Goal: Transaction & Acquisition: Subscribe to service/newsletter

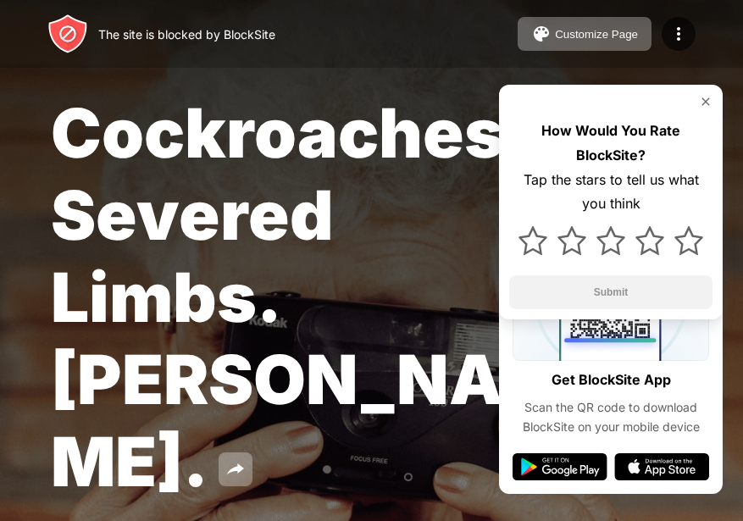
click at [706, 103] on img at bounding box center [706, 102] width 14 height 14
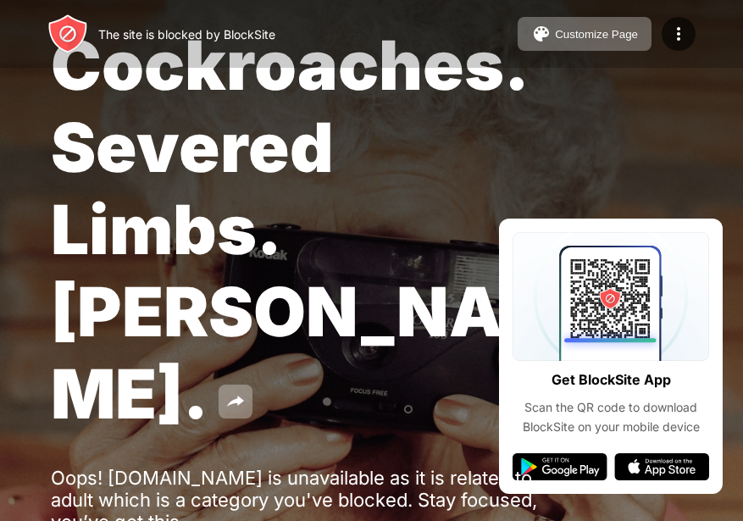
scroll to position [140, 0]
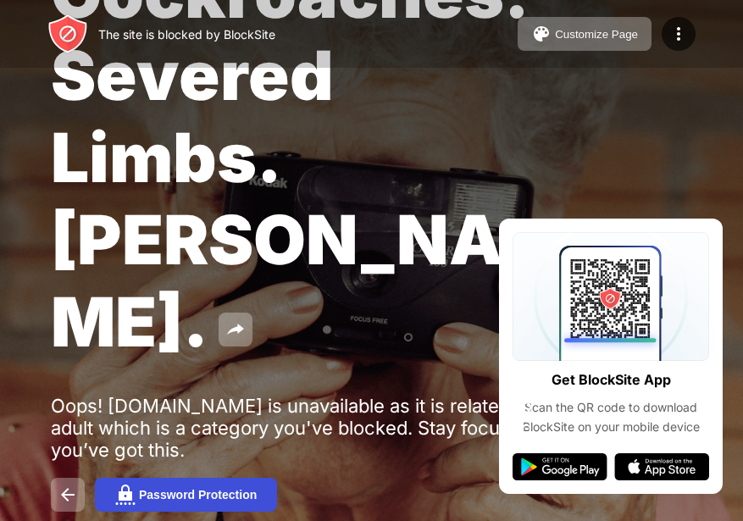
click at [232, 488] on div "Password Protection" at bounding box center [198, 495] width 118 height 14
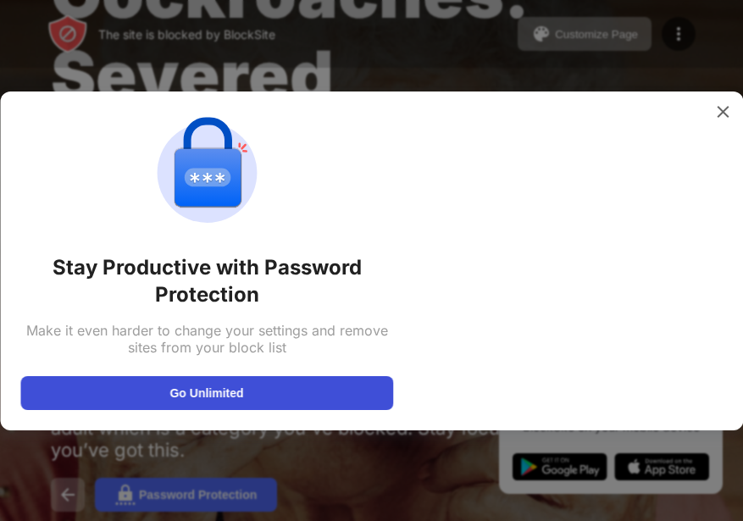
click at [223, 404] on button "Go Unlimited" at bounding box center [206, 393] width 373 height 34
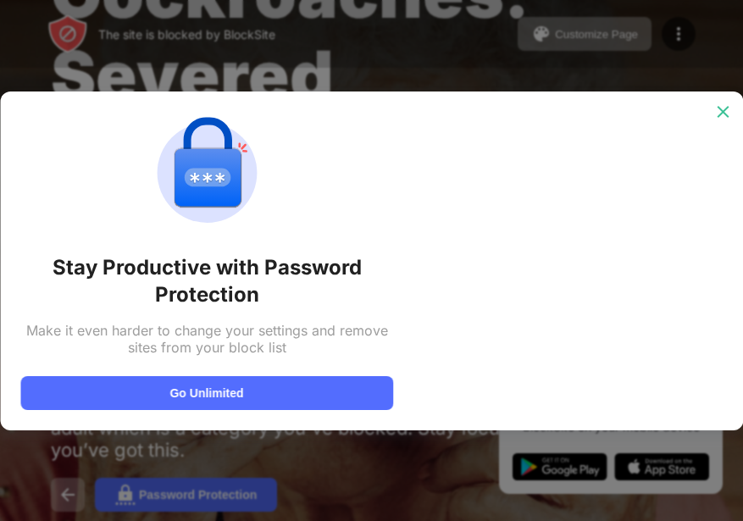
click at [727, 113] on img at bounding box center [722, 111] width 17 height 17
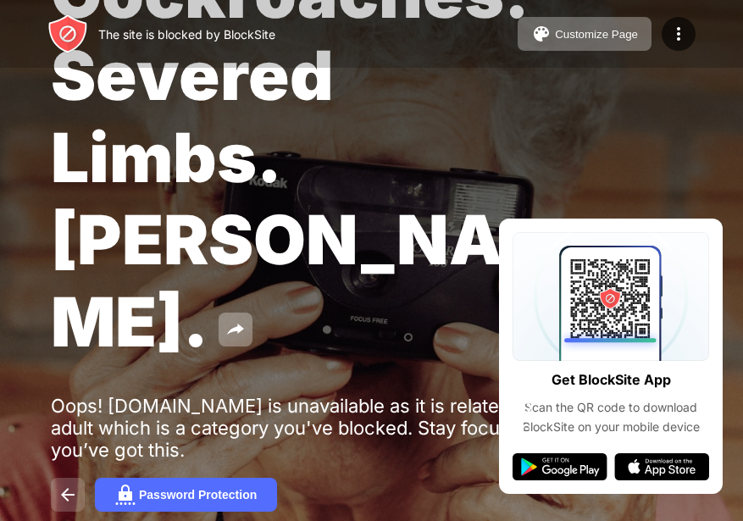
click at [58, 485] on img at bounding box center [68, 495] width 20 height 20
